Goal: Transaction & Acquisition: Purchase product/service

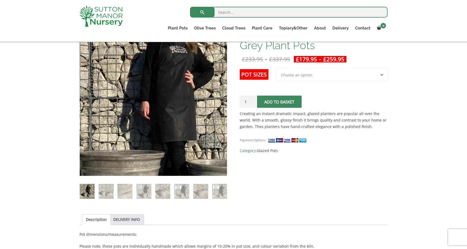
scroll to position [114, 0]
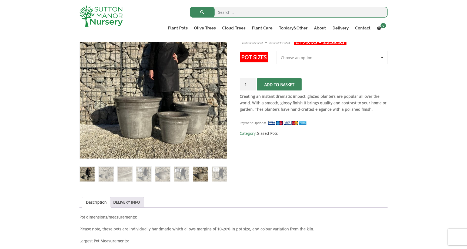
click at [200, 176] on img at bounding box center [200, 174] width 15 height 15
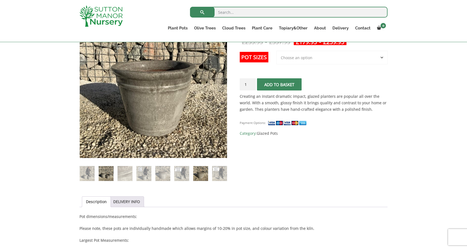
click at [105, 174] on img at bounding box center [106, 173] width 15 height 15
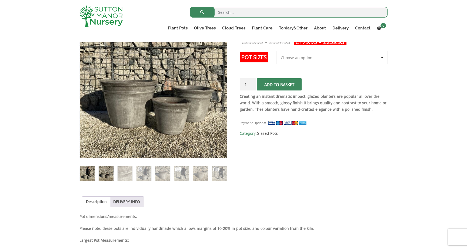
click at [92, 174] on img at bounding box center [87, 173] width 15 height 15
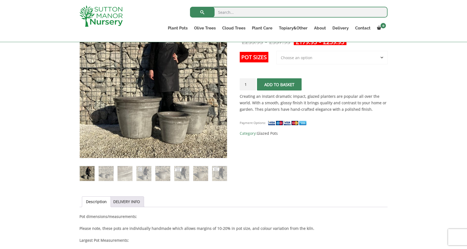
click at [84, 176] on img at bounding box center [87, 173] width 15 height 15
click at [166, 177] on img at bounding box center [162, 173] width 15 height 15
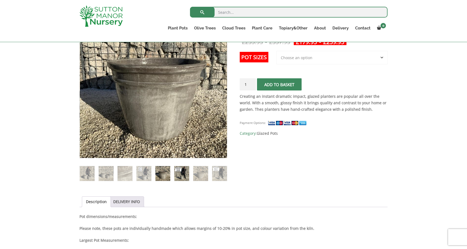
click at [188, 176] on img at bounding box center [181, 173] width 15 height 15
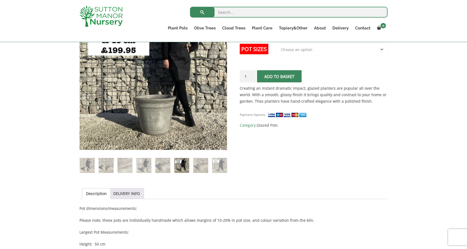
scroll to position [124, 0]
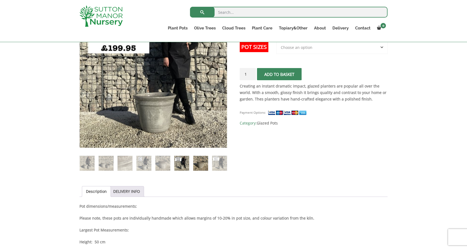
click at [208, 165] on img at bounding box center [200, 163] width 15 height 15
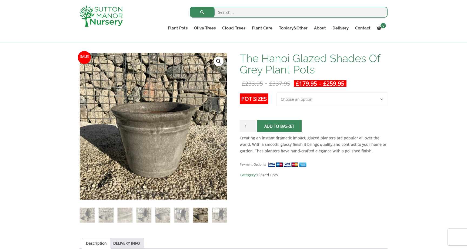
scroll to position [66, 0]
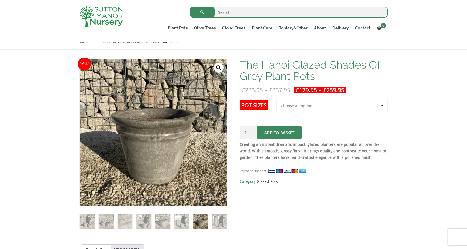
click at [316, 105] on select "Choose an option 3rd to Largest Pot In The Picture 2nd to Largest Pot In The Pi…" at bounding box center [331, 106] width 111 height 14
click at [277, 99] on select "Choose an option 3rd to Largest Pot In The Picture 2nd to Largest Pot In The Pi…" at bounding box center [331, 106] width 111 height 14
select select "3rd to Largest Pot In The Picture"
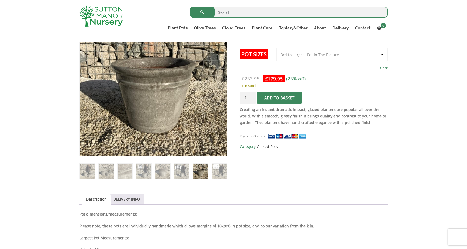
scroll to position [117, 0]
click at [148, 171] on img at bounding box center [143, 170] width 15 height 15
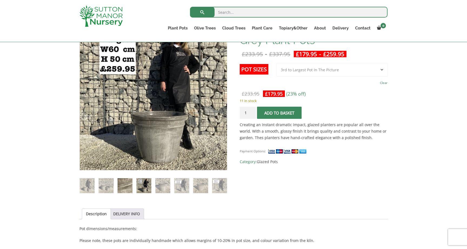
scroll to position [84, 0]
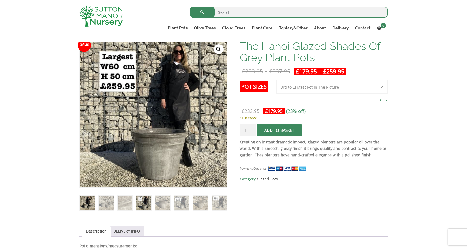
click at [83, 206] on img at bounding box center [87, 203] width 15 height 15
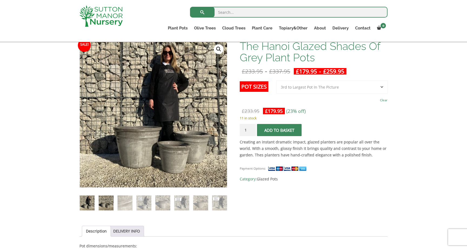
click at [107, 206] on img at bounding box center [106, 203] width 15 height 15
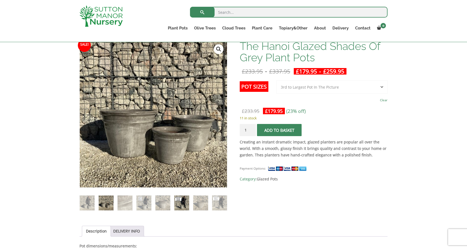
click at [185, 201] on img at bounding box center [181, 203] width 15 height 15
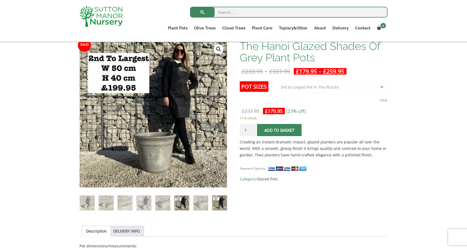
click at [213, 200] on img at bounding box center [219, 203] width 15 height 15
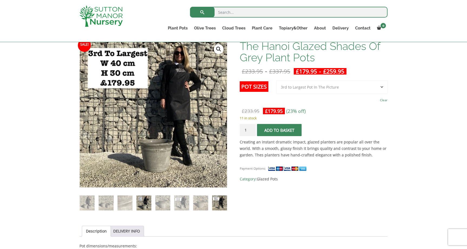
click at [143, 198] on img at bounding box center [143, 203] width 15 height 15
